Goal: Find contact information: Find contact information

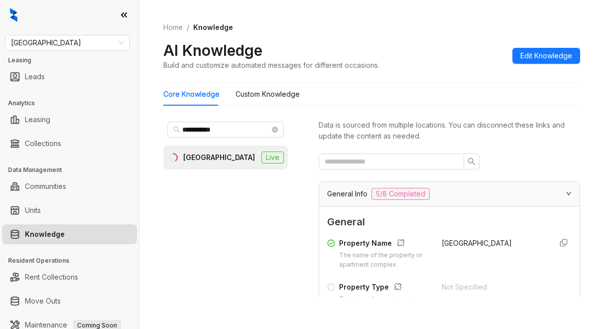
scroll to position [242, 0]
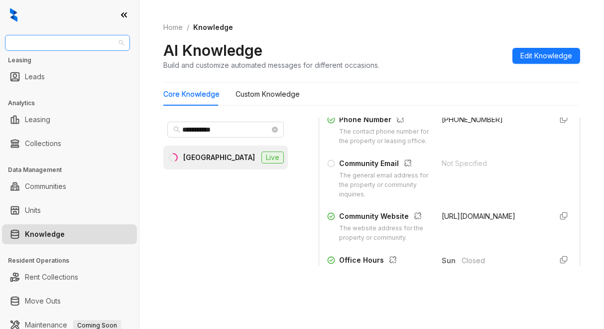
click at [54, 37] on span "[GEOGRAPHIC_DATA]" at bounding box center [67, 42] width 113 height 15
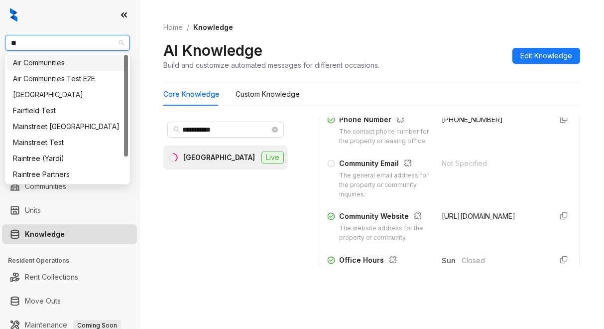
type input "***"
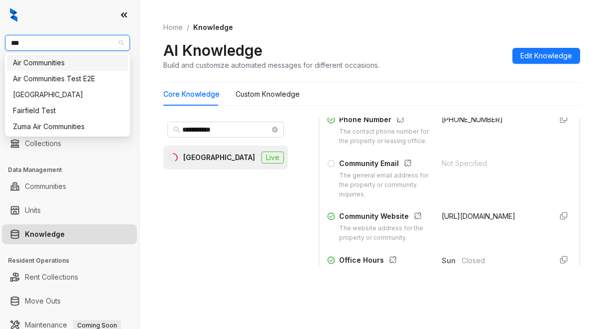
click at [45, 63] on div "Air Communities" at bounding box center [67, 62] width 109 height 11
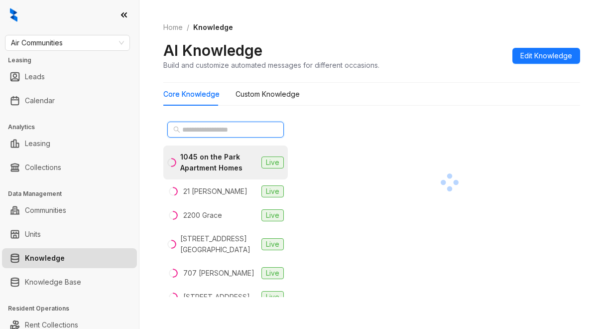
click at [200, 129] on input "text" at bounding box center [226, 129] width 88 height 11
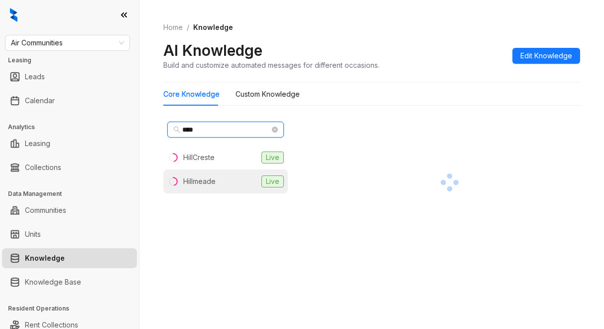
type input "****"
click at [195, 184] on div "Hillmeade" at bounding box center [199, 181] width 32 height 11
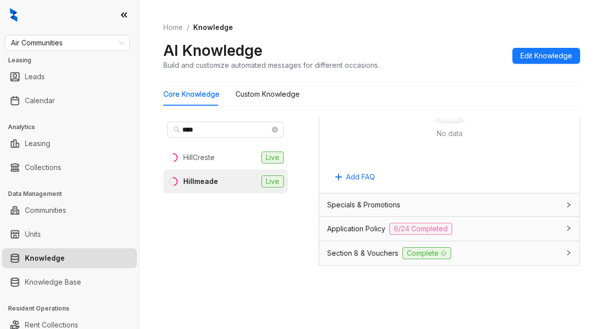
scroll to position [747, 0]
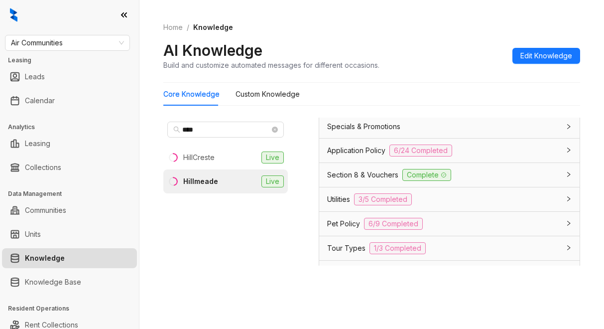
click at [342, 156] on span "Application Policy" at bounding box center [356, 150] width 58 height 11
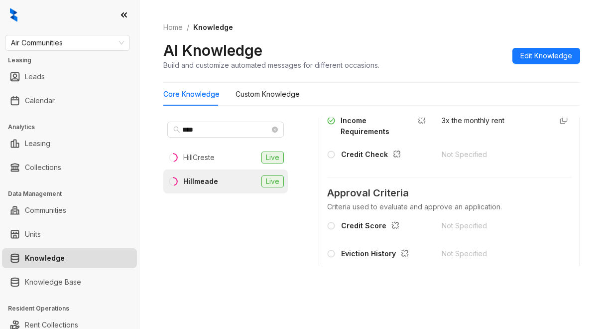
scroll to position [1046, 0]
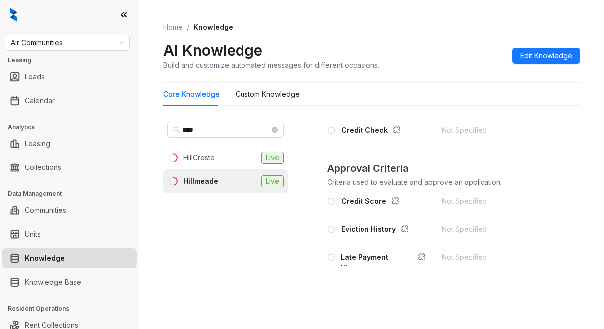
click at [420, 92] on div "Core Knowledge Custom Knowledge" at bounding box center [371, 94] width 417 height 23
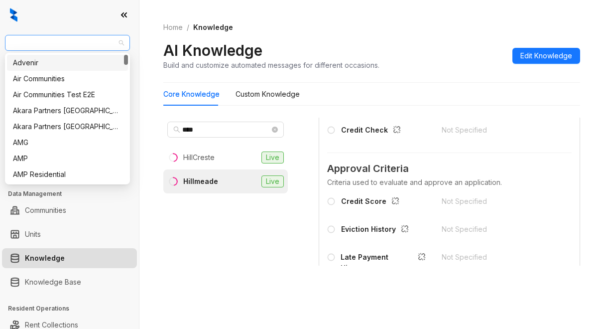
click at [66, 43] on span "Air Communities" at bounding box center [67, 42] width 113 height 15
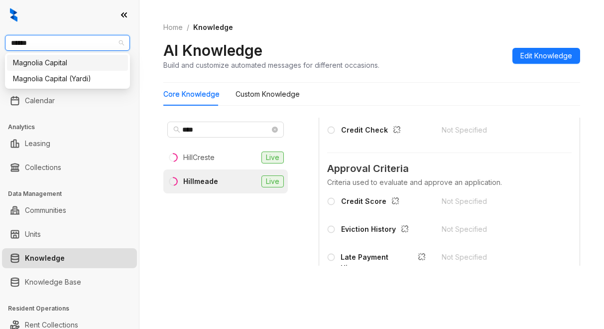
type input "*******"
click at [64, 61] on div "Magnolia Capital" at bounding box center [67, 62] width 109 height 11
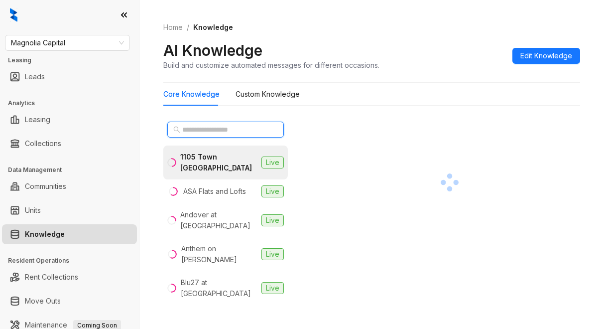
click at [201, 130] on input "text" at bounding box center [226, 129] width 88 height 11
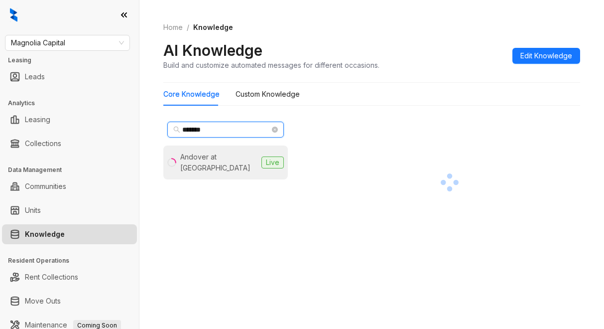
type input "*******"
click at [206, 162] on div "Andover at Crabtree" at bounding box center [218, 162] width 77 height 22
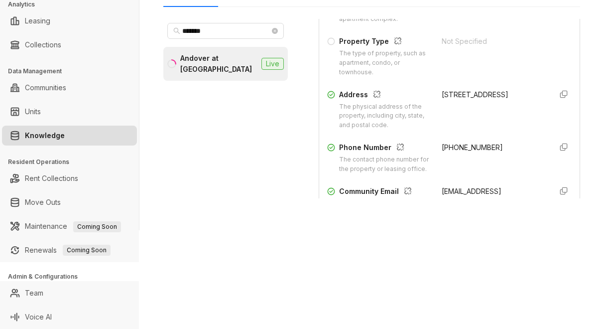
scroll to position [149, 0]
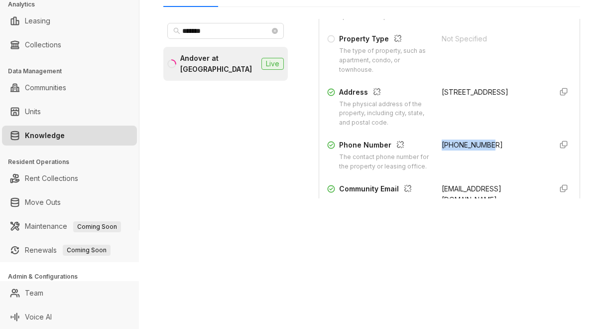
drag, startPoint x: 431, startPoint y: 142, endPoint x: 496, endPoint y: 148, distance: 65.5
click at [496, 148] on div "+19843699037" at bounding box center [493, 155] width 103 height 32
copy span "+19843699037"
click at [351, 256] on div "Magnolia Capital Leasing Leads Analytics Leasing Collections Data Management Co…" at bounding box center [302, 164] width 604 height 329
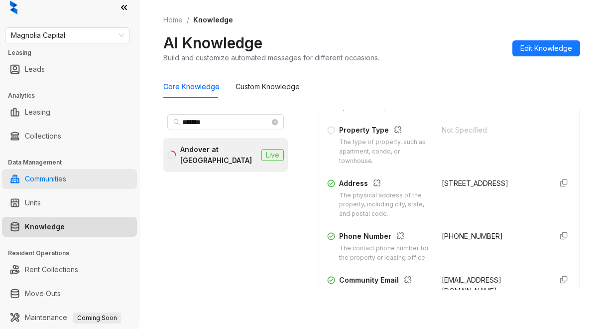
scroll to position [0, 0]
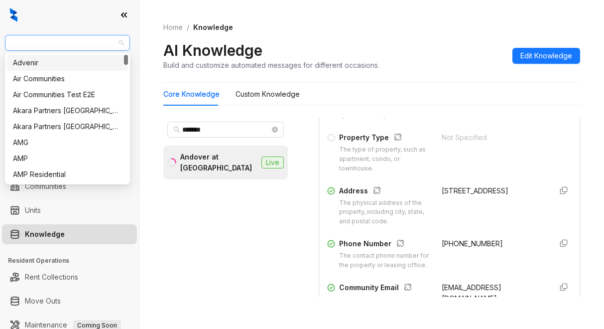
click at [78, 42] on span "Magnolia Capital" at bounding box center [67, 42] width 113 height 15
type input "***"
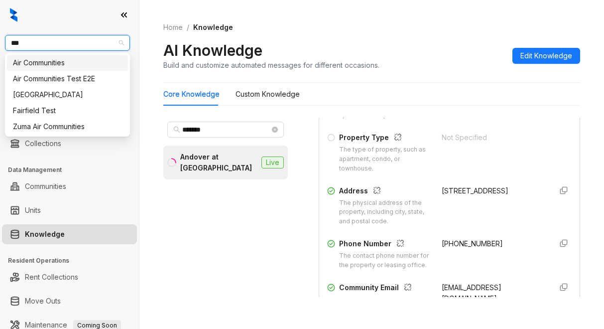
click at [57, 64] on div "Air Communities" at bounding box center [67, 62] width 109 height 11
